Goal: Transaction & Acquisition: Download file/media

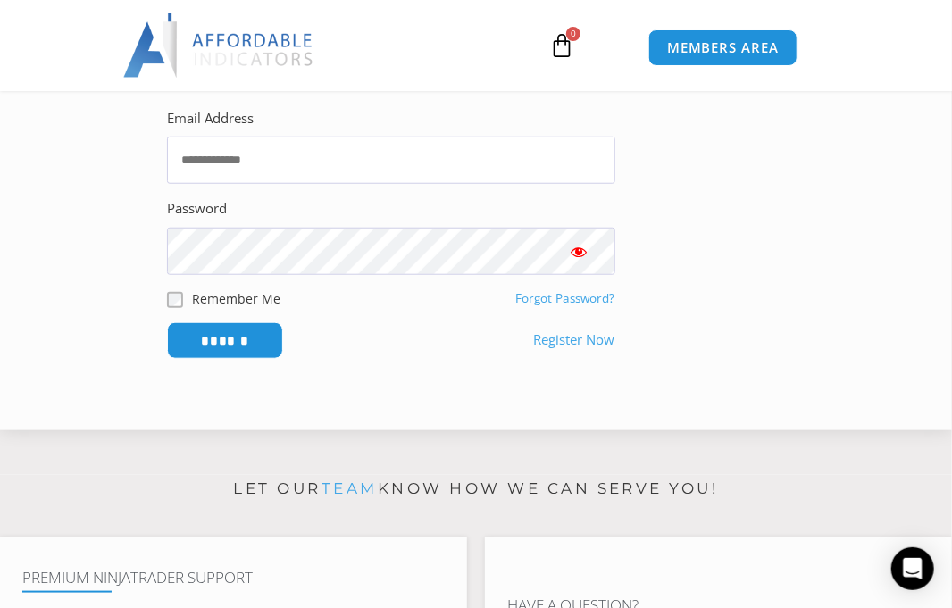
scroll to position [446, 0]
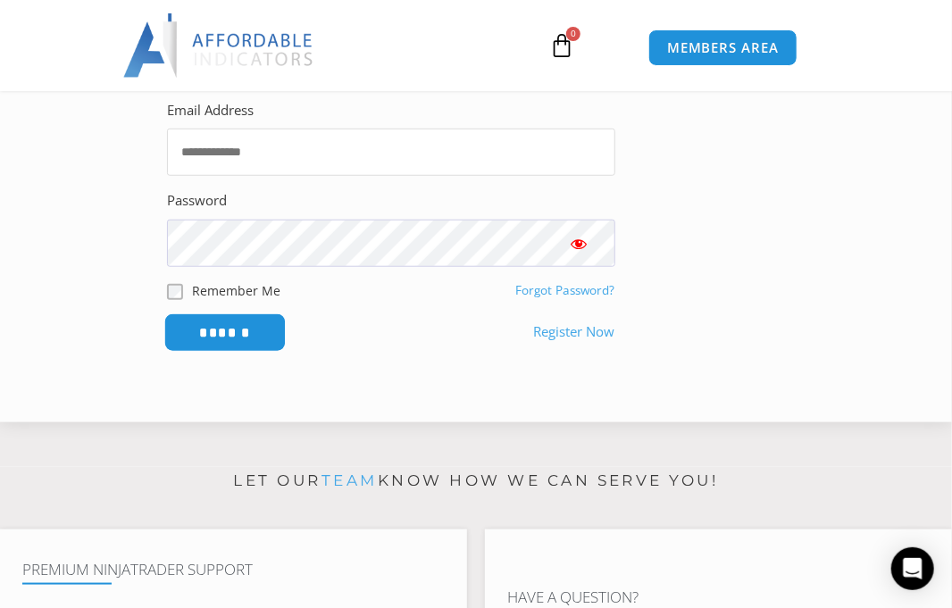
type input "**********"
click at [252, 335] on input "******" at bounding box center [225, 332] width 122 height 38
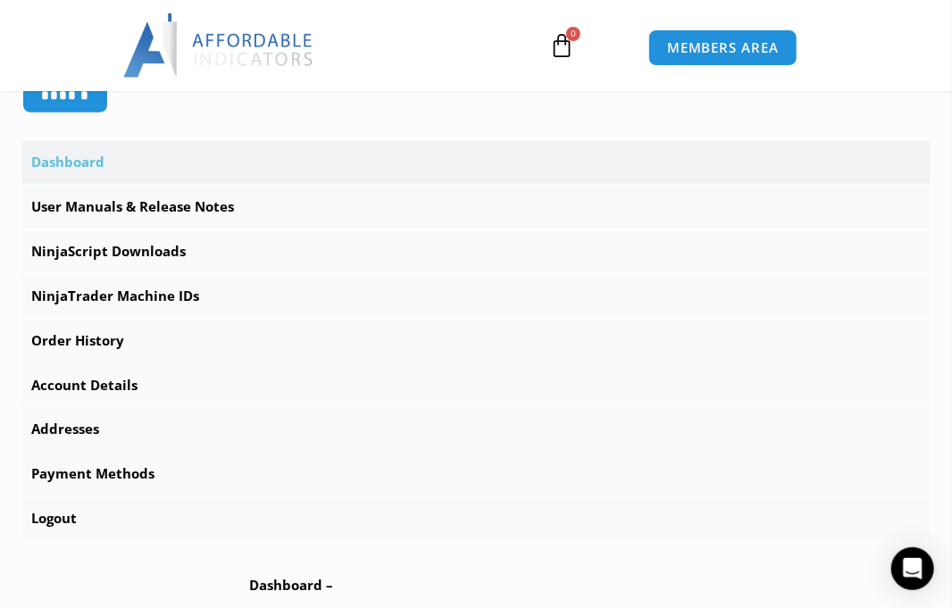
scroll to position [536, 0]
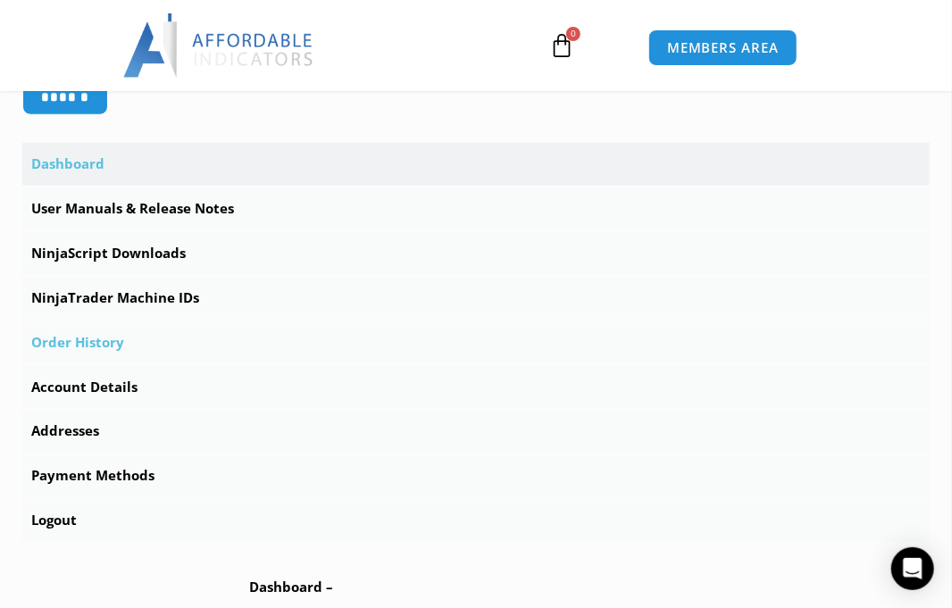
click at [87, 345] on link "Order History" at bounding box center [475, 342] width 907 height 43
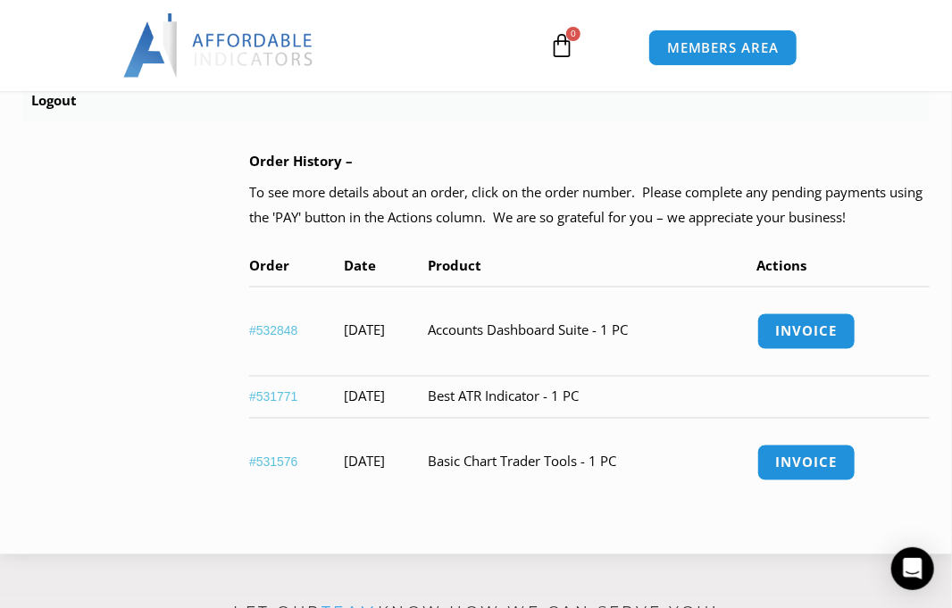
scroll to position [982, 0]
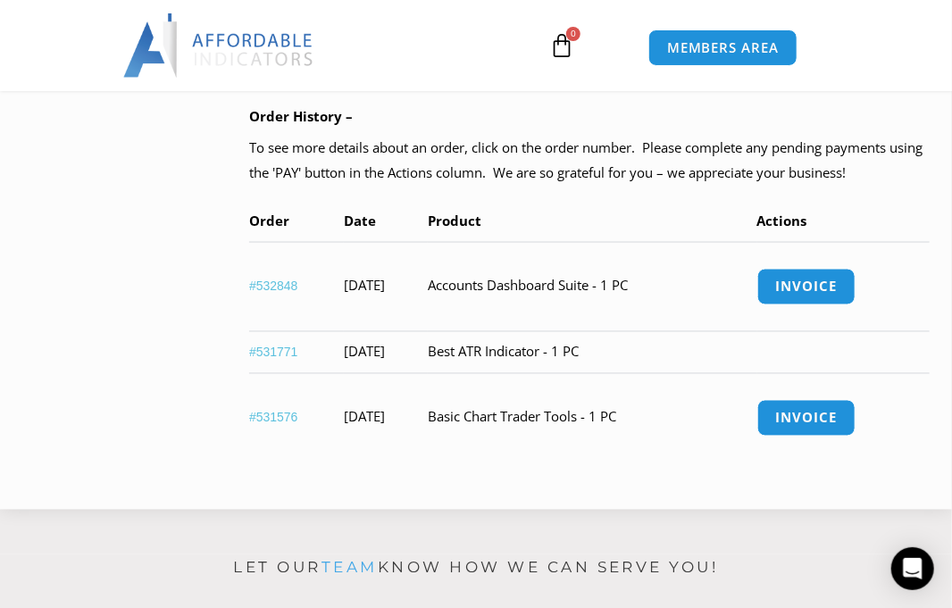
click at [277, 287] on link "#532848" at bounding box center [273, 287] width 49 height 14
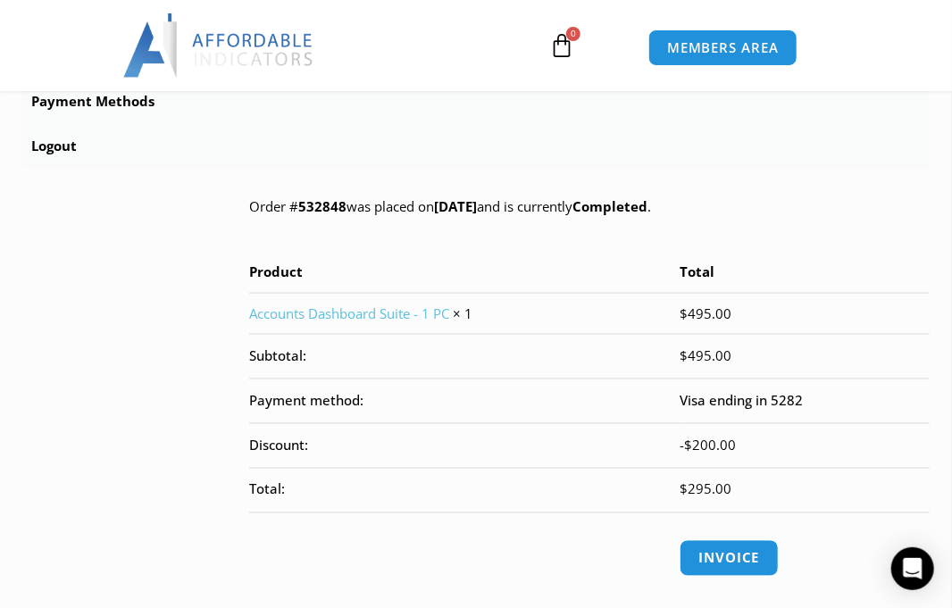
scroll to position [982, 0]
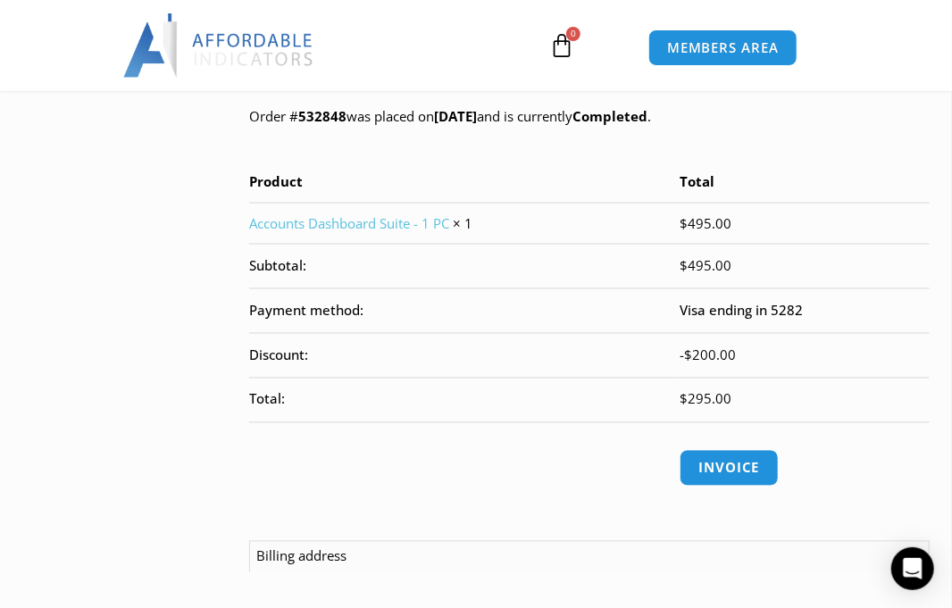
click at [306, 222] on link "Accounts Dashboard Suite - 1 PC" at bounding box center [349, 223] width 200 height 18
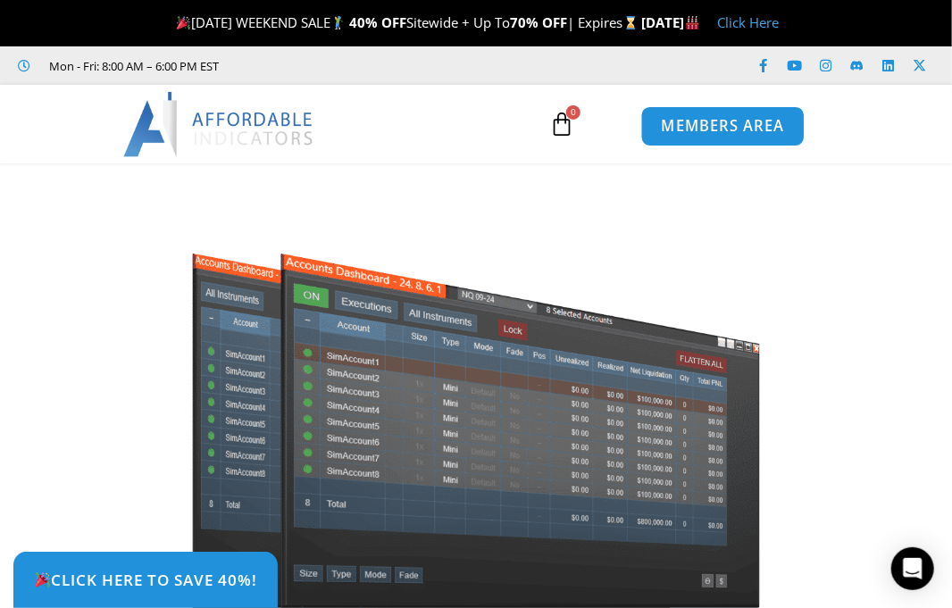
click at [730, 120] on span "MEMBERS AREA" at bounding box center [723, 127] width 122 height 15
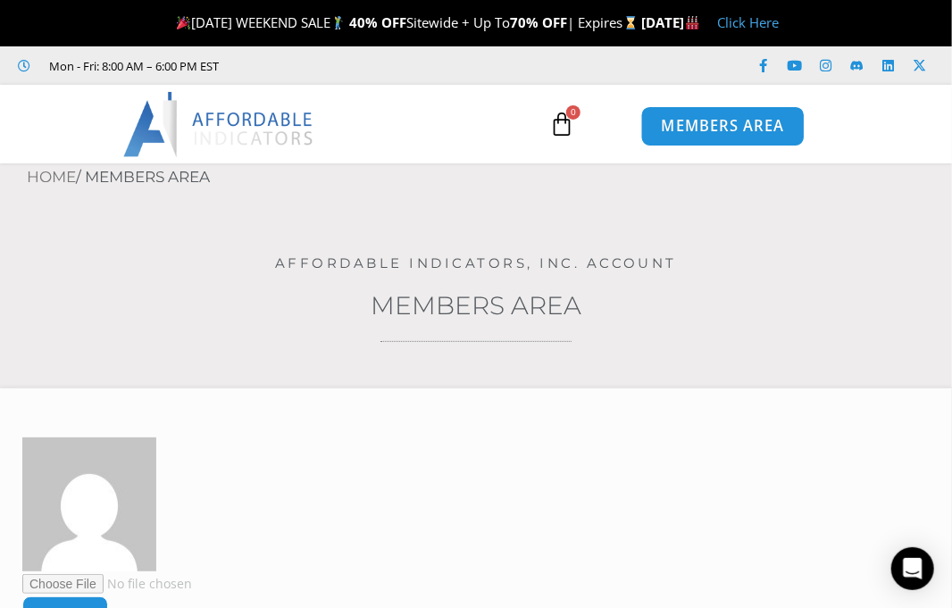
click at [730, 122] on span "MEMBERS AREA" at bounding box center [723, 127] width 122 height 15
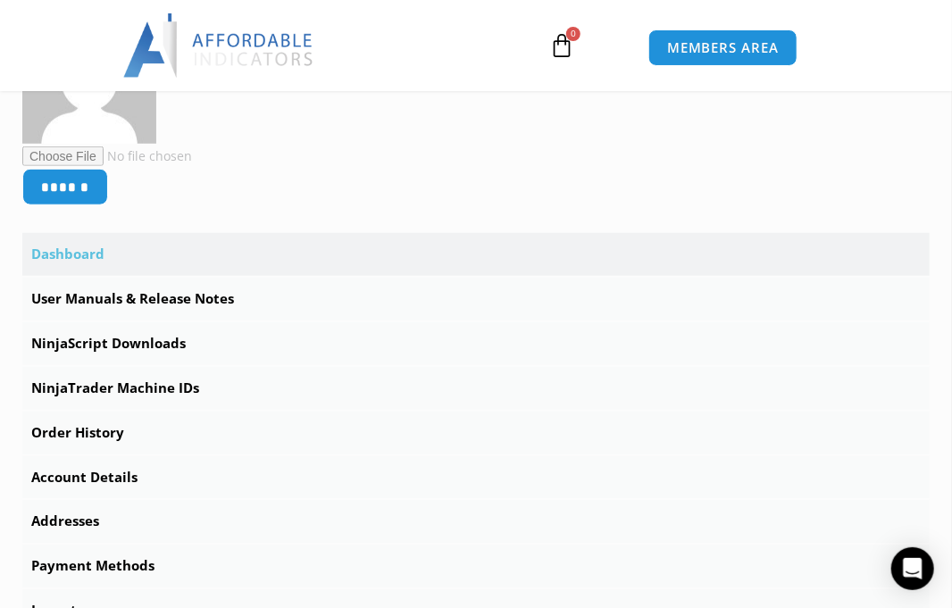
scroll to position [536, 0]
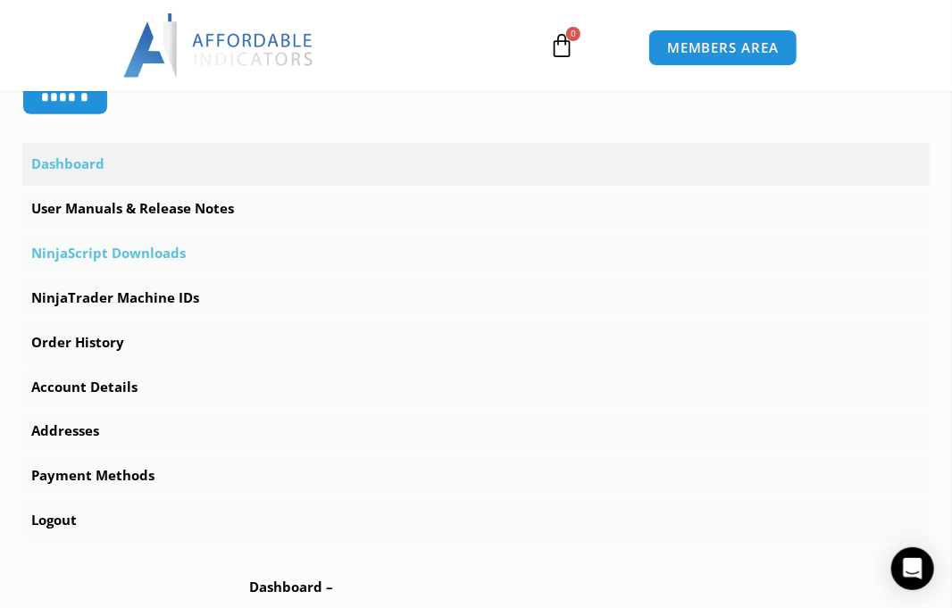
click at [138, 253] on link "NinjaScript Downloads" at bounding box center [475, 253] width 907 height 43
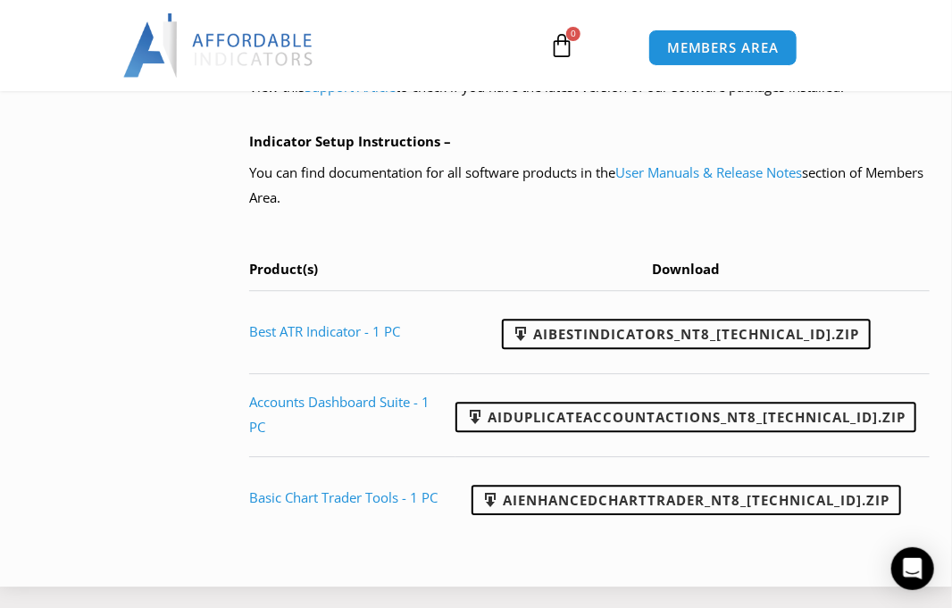
scroll to position [1696, 0]
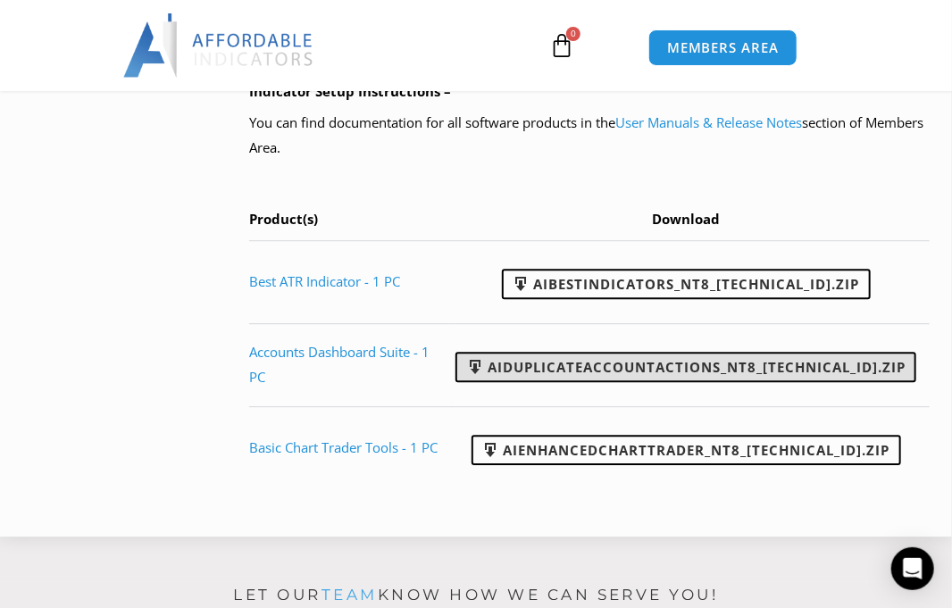
click at [647, 365] on link "AIDuplicateAccountActions_NT8_25.2.5.1.zip" at bounding box center [685, 367] width 461 height 30
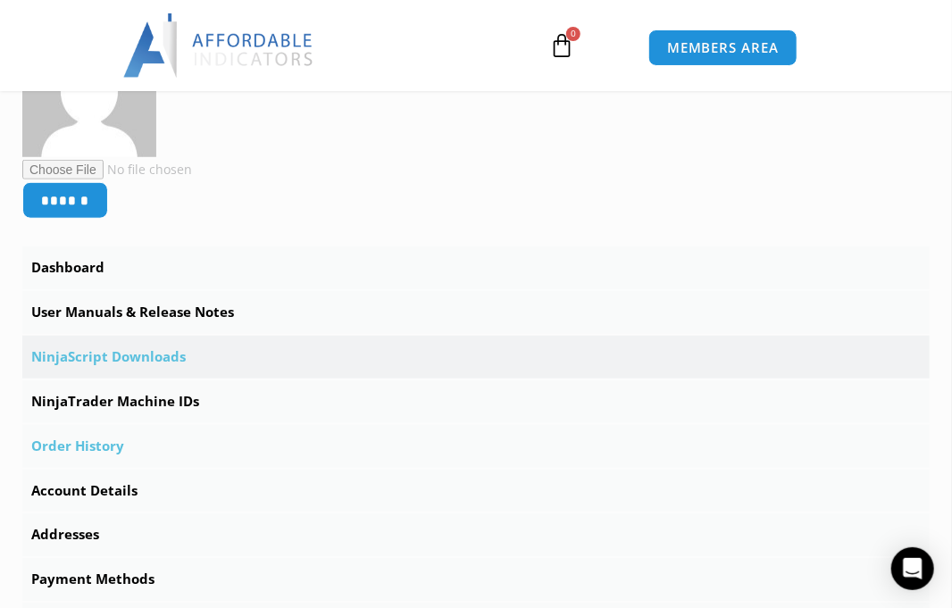
scroll to position [446, 0]
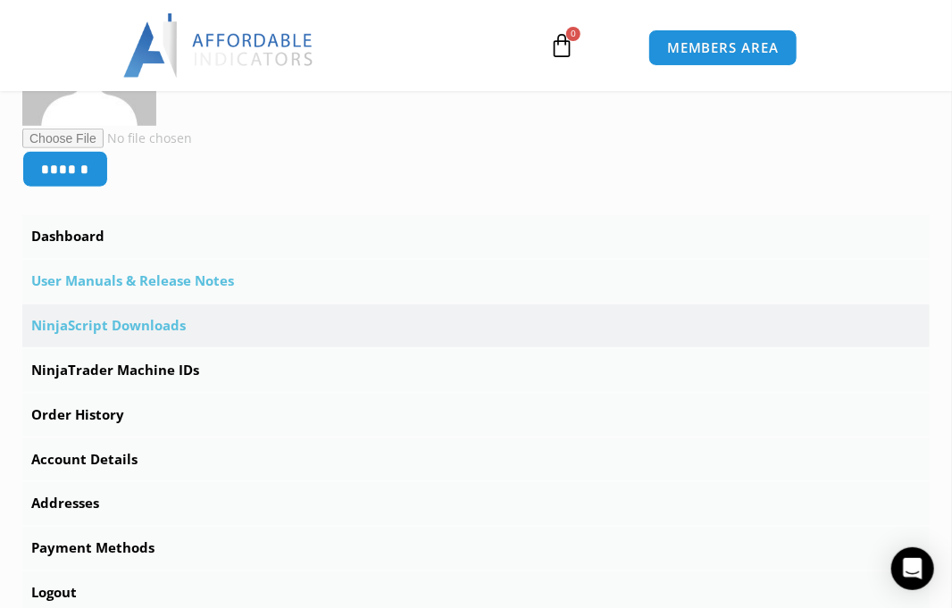
click at [159, 279] on link "User Manuals & Release Notes" at bounding box center [475, 281] width 907 height 43
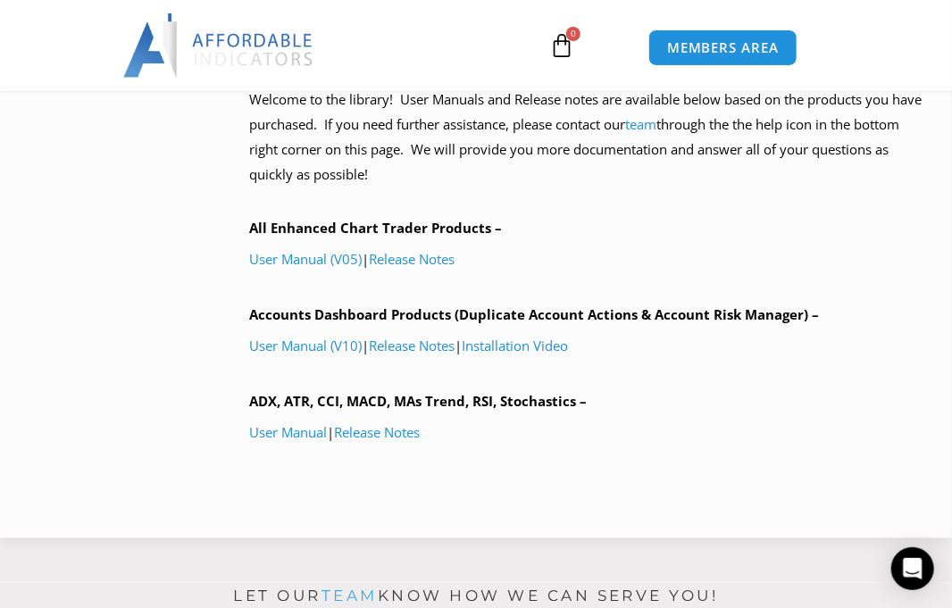
scroll to position [1072, 0]
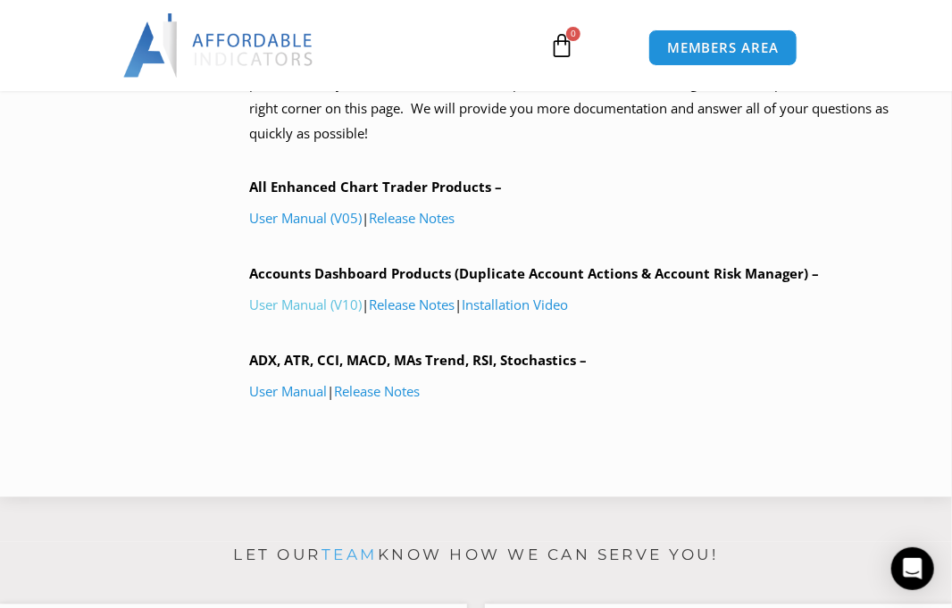
click at [306, 305] on link "User Manual (V10)" at bounding box center [305, 305] width 113 height 18
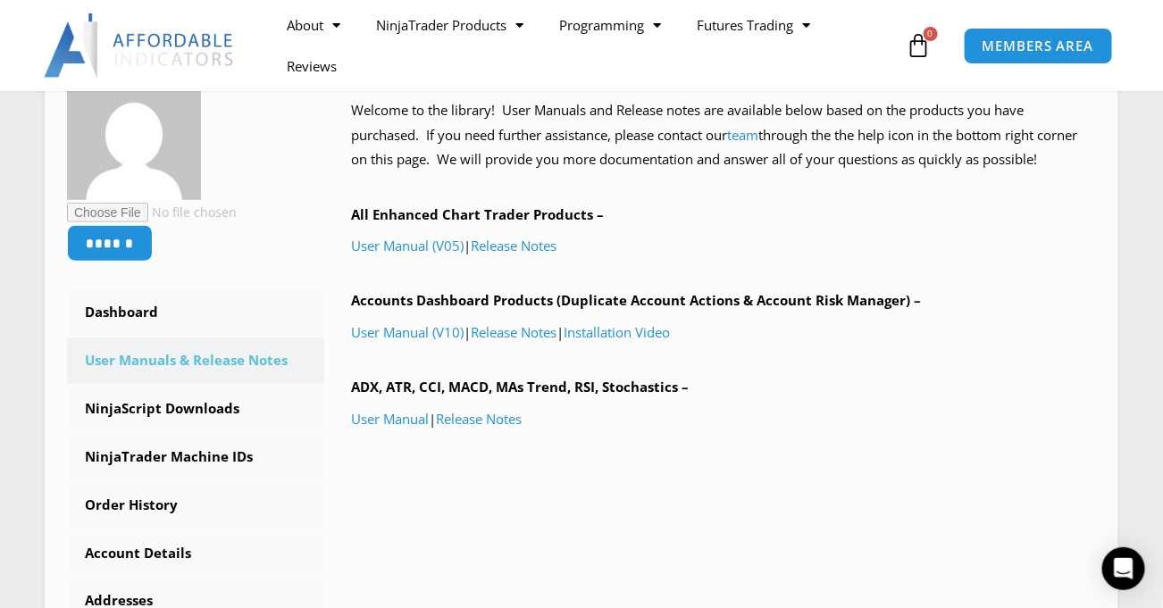
scroll to position [356, 0]
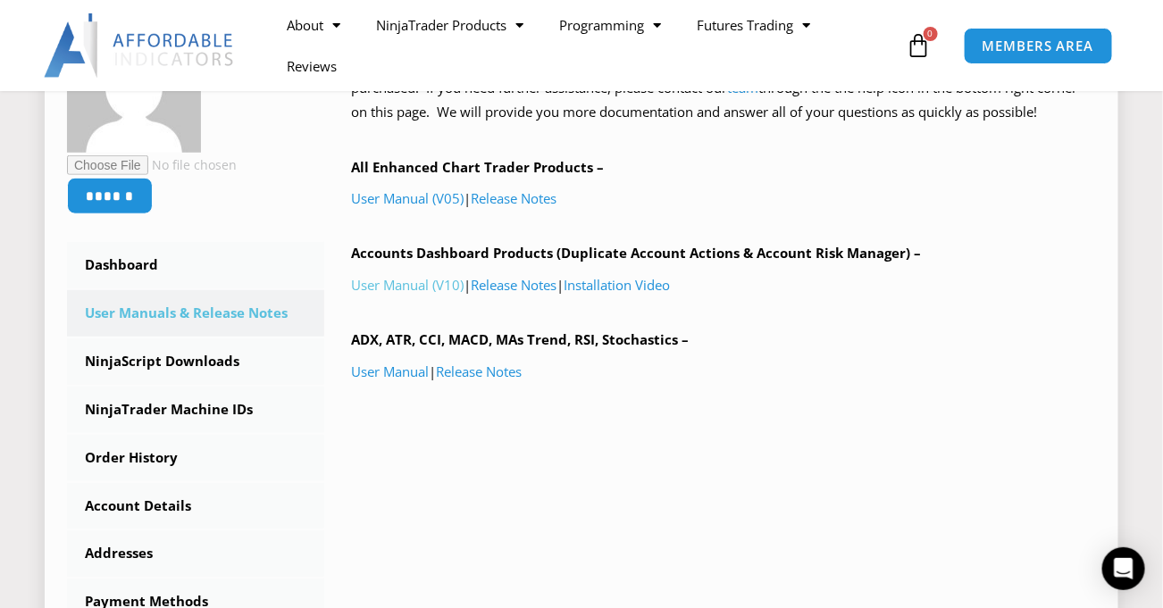
click at [413, 284] on link "User Manual (V10)" at bounding box center [407, 285] width 113 height 18
